Goal: Task Accomplishment & Management: Use online tool/utility

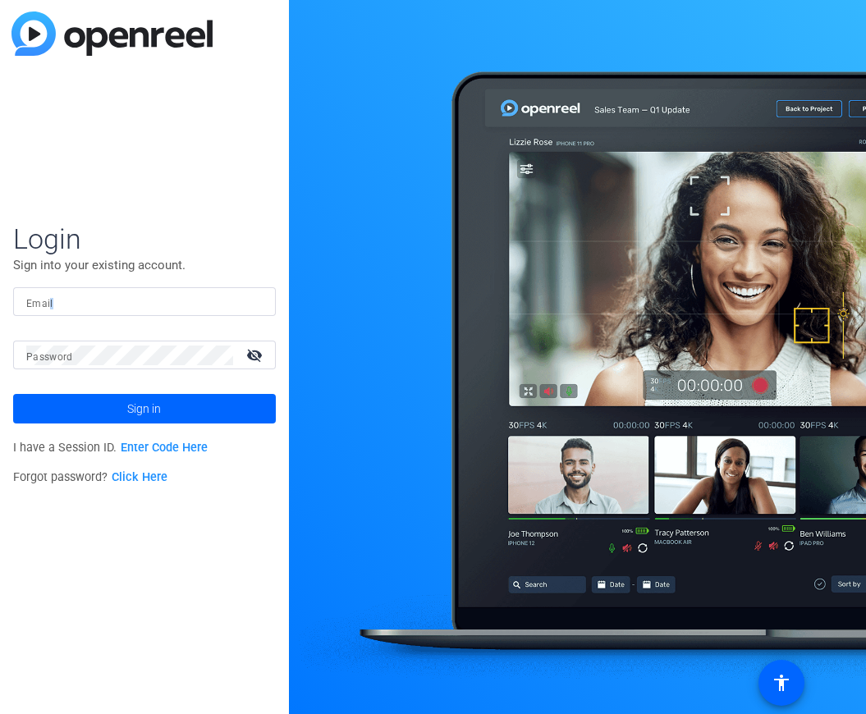
click at [51, 299] on mat-label "Email" at bounding box center [39, 303] width 27 height 11
click at [51, 299] on input "Email" at bounding box center [144, 302] width 236 height 20
click at [85, 300] on input "Email" at bounding box center [144, 302] width 236 height 20
type input "[PERSON_NAME][EMAIL_ADDRESS][PERSON_NAME][PERSON_NAME][DOMAIN_NAME]"
click at [251, 350] on mat-icon "visibility_off" at bounding box center [255, 355] width 39 height 24
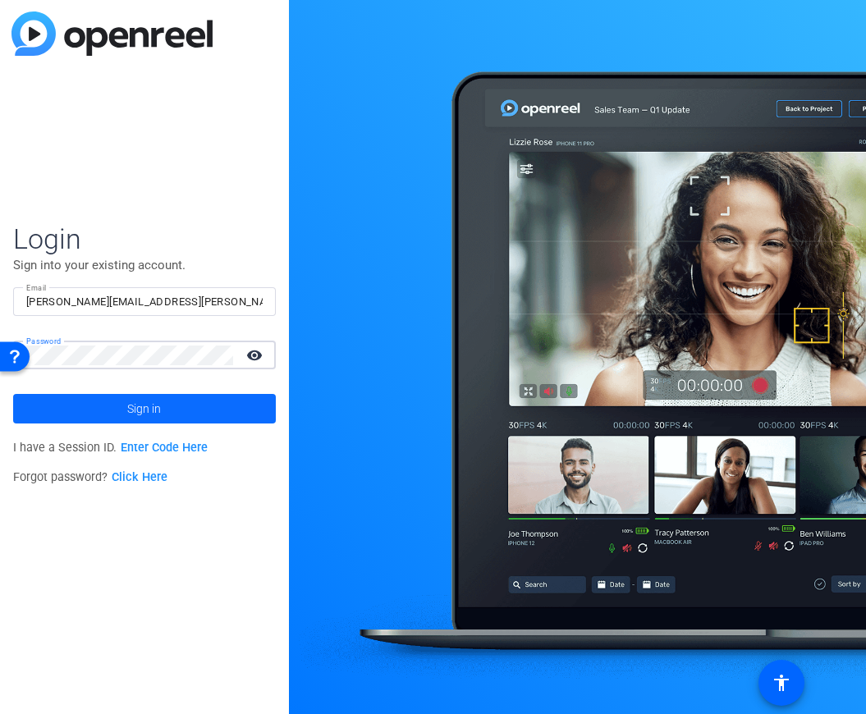
click at [142, 404] on span "Sign in" at bounding box center [144, 408] width 34 height 41
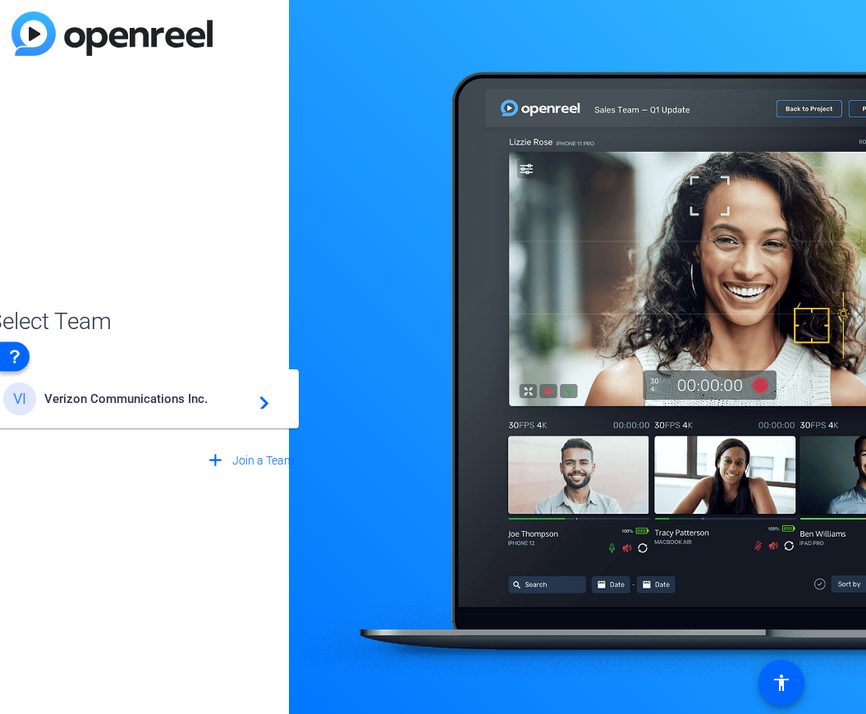
click at [191, 402] on span "Verizon Communications Inc." at bounding box center [146, 399] width 205 height 15
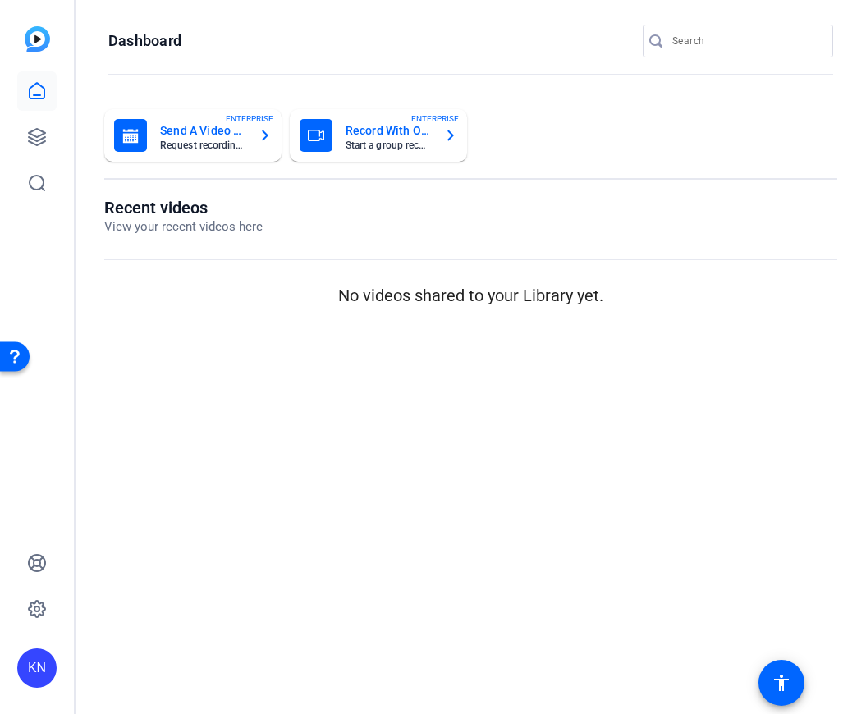
click at [428, 2] on mat-toolbar "Dashboard" at bounding box center [471, 46] width 790 height 93
click at [27, 97] on icon at bounding box center [37, 91] width 20 height 20
click at [39, 134] on icon at bounding box center [37, 137] width 20 height 20
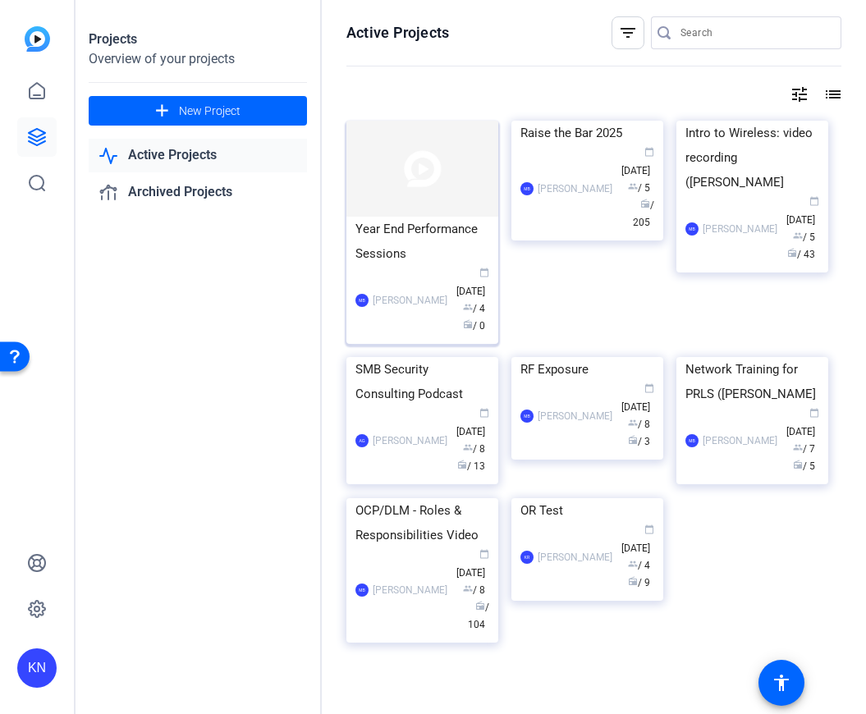
click at [437, 258] on div "Year End Performance Sessions" at bounding box center [422, 241] width 134 height 49
